Goal: Task Accomplishment & Management: Manage account settings

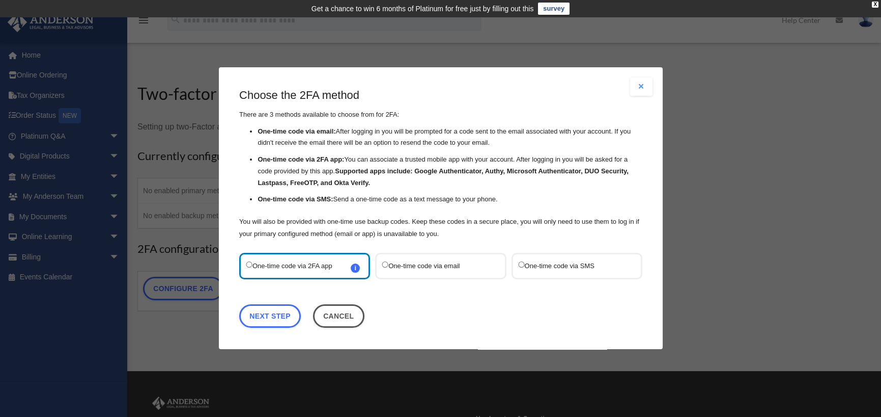
click at [555, 264] on label "One-time code via SMS" at bounding box center [571, 266] width 107 height 14
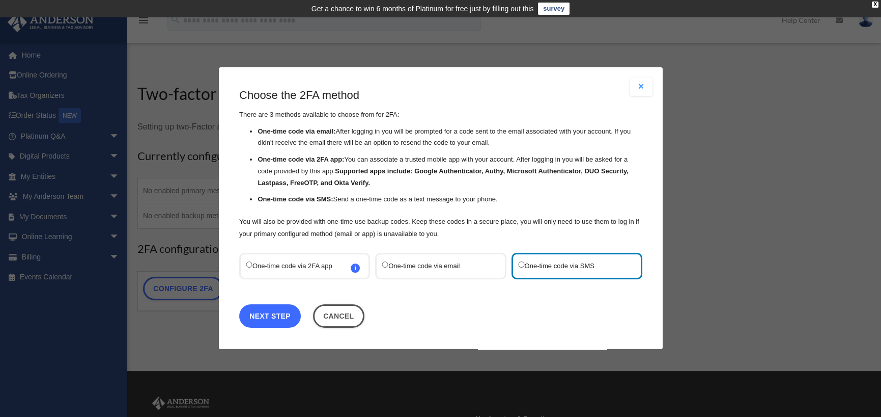
click at [277, 315] on link "Next Step" at bounding box center [270, 316] width 62 height 23
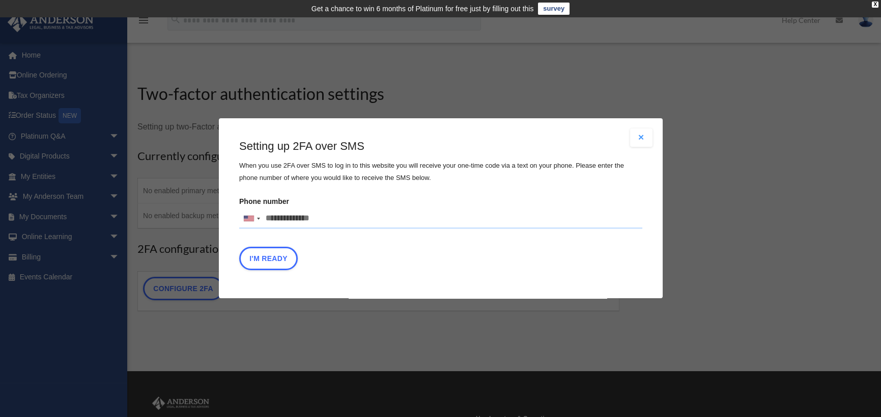
click at [325, 218] on input "Phone number United States +1 United Kingdom +44 Afghanistan (‫افغانستان‬‎) +93…" at bounding box center [440, 218] width 403 height 20
type input "**********"
click at [271, 262] on button "I'm Ready" at bounding box center [268, 258] width 59 height 23
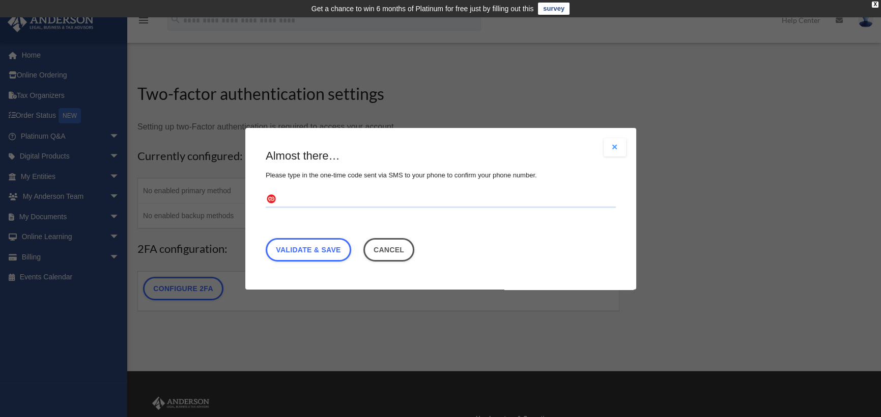
click at [282, 198] on input "text" at bounding box center [441, 199] width 350 height 16
type input "******"
click at [297, 245] on link "Validate & Save" at bounding box center [309, 248] width 86 height 23
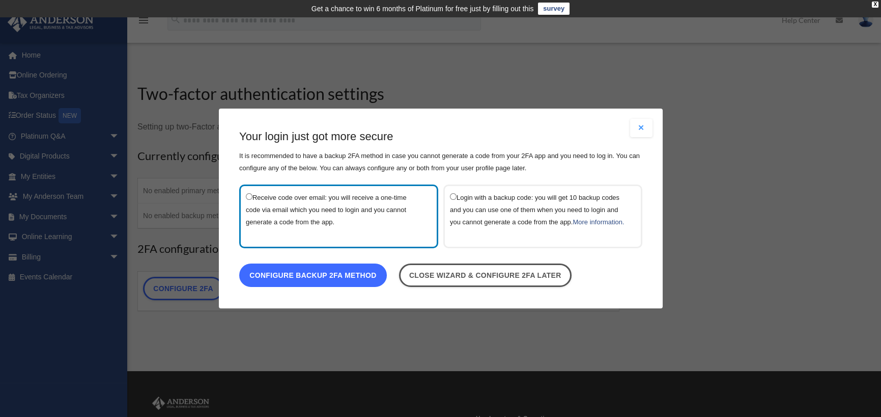
click at [304, 279] on link "Configure backup 2FA method" at bounding box center [313, 274] width 148 height 23
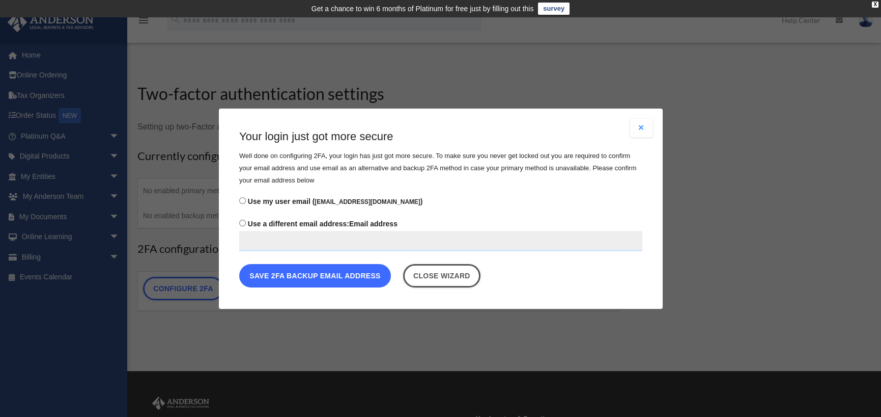
click at [307, 276] on button "Save 2FA backup email address" at bounding box center [315, 274] width 152 height 23
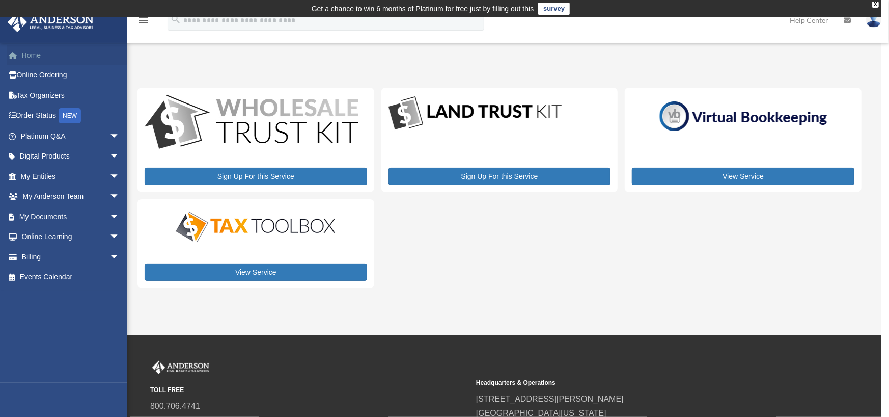
click at [33, 54] on link "Home" at bounding box center [71, 55] width 128 height 20
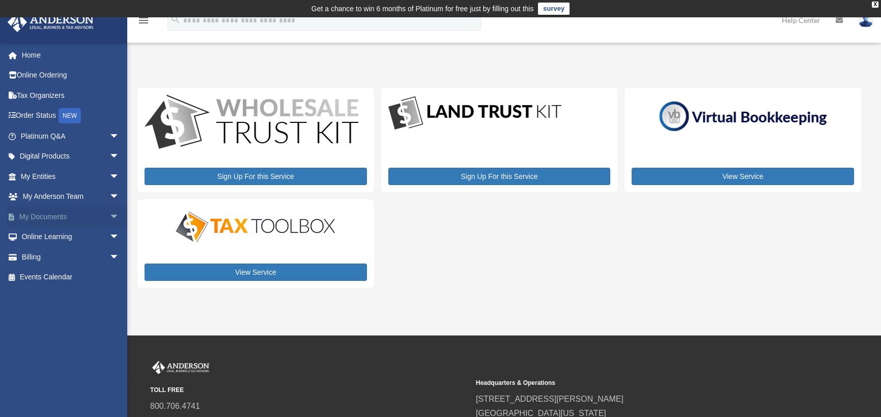
click at [40, 217] on link "My Documents arrow_drop_down" at bounding box center [71, 216] width 128 height 20
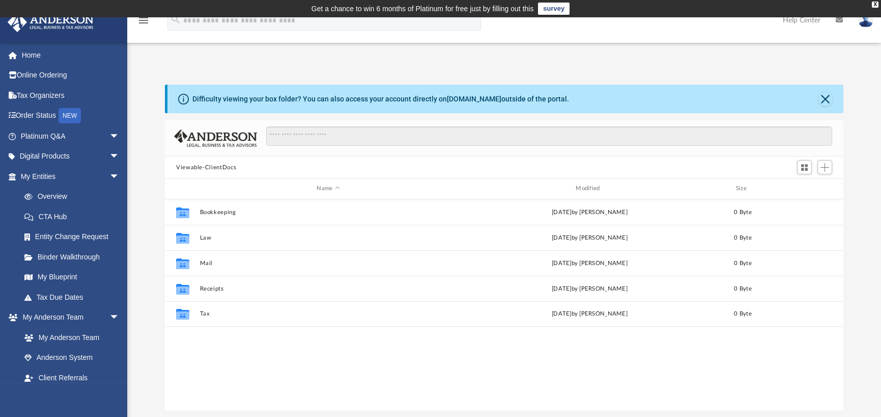
scroll to position [224, 671]
click at [44, 175] on link "My Entities arrow_drop_down" at bounding box center [71, 176] width 128 height 20
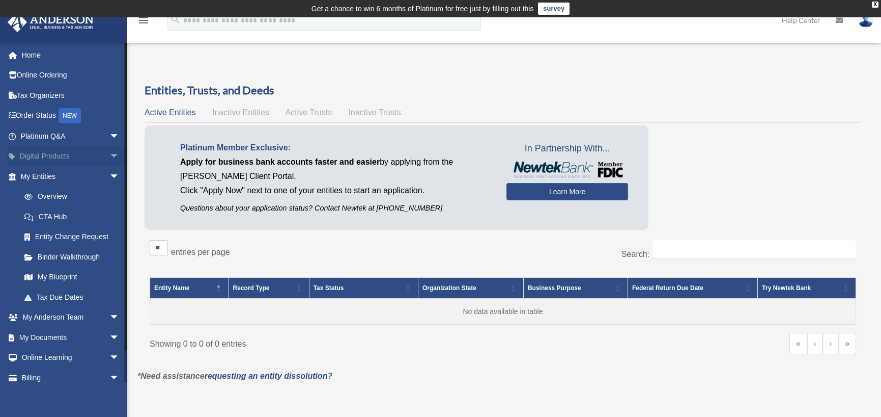
click at [46, 154] on link "Digital Products arrow_drop_down" at bounding box center [71, 156] width 128 height 20
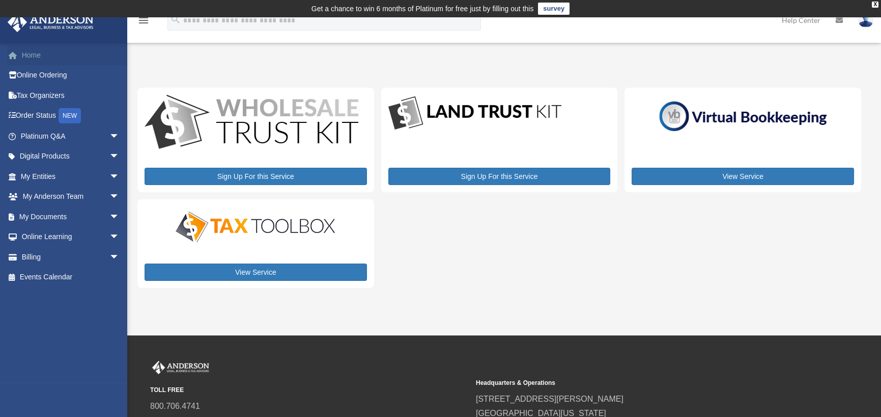
click at [31, 55] on link "Home" at bounding box center [71, 55] width 128 height 20
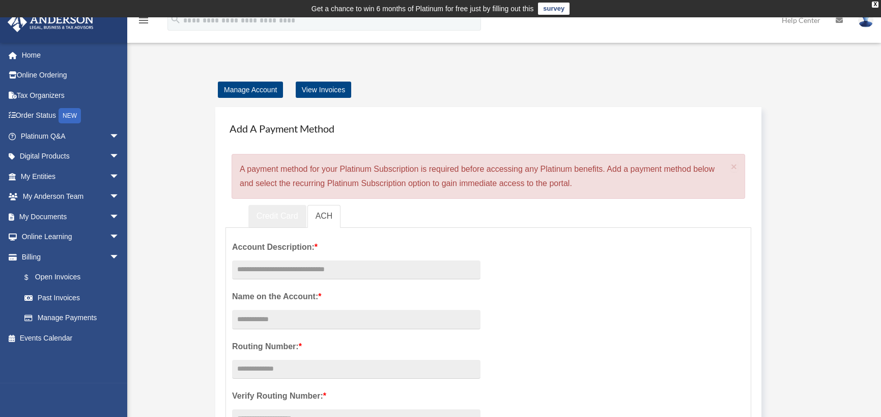
click at [265, 214] on link "Credit Card" at bounding box center [277, 216] width 58 height 23
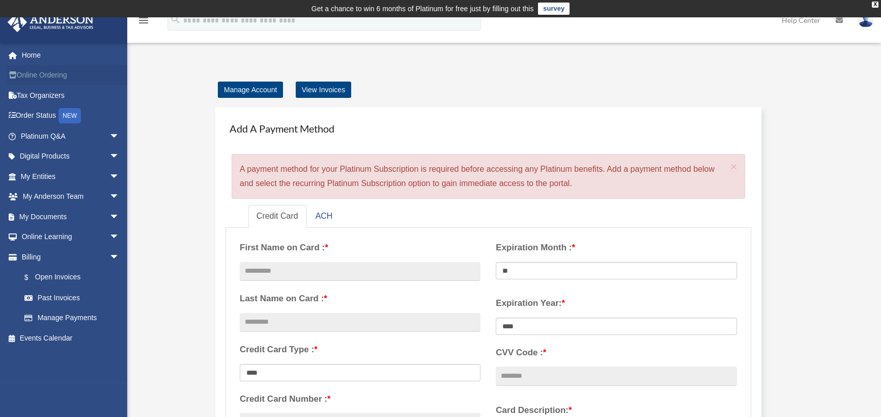
click at [26, 73] on link "Online Ordering" at bounding box center [71, 75] width 128 height 20
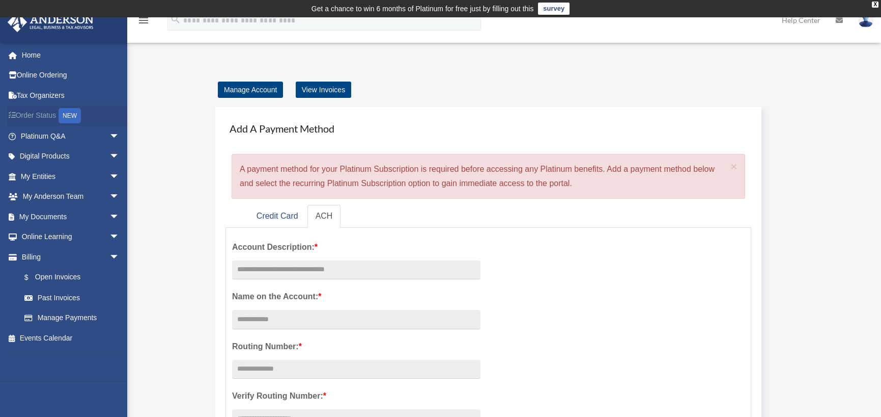
click at [68, 113] on div "NEW" at bounding box center [70, 115] width 22 height 15
